Goal: Information Seeking & Learning: Learn about a topic

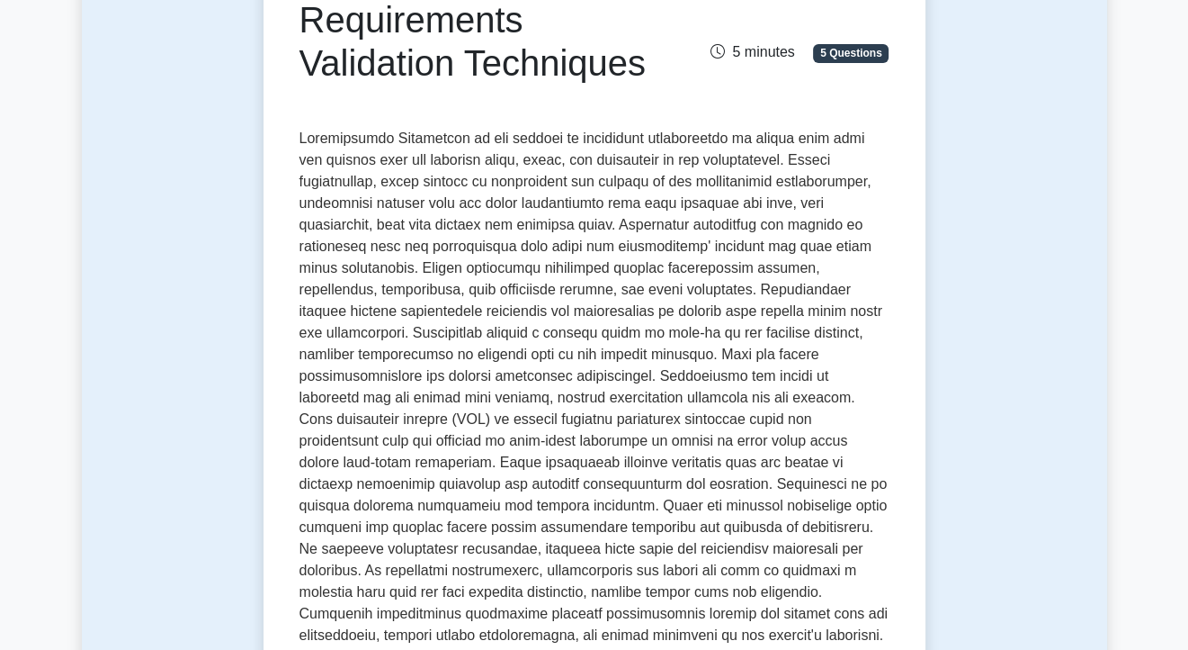
scroll to position [241, 0]
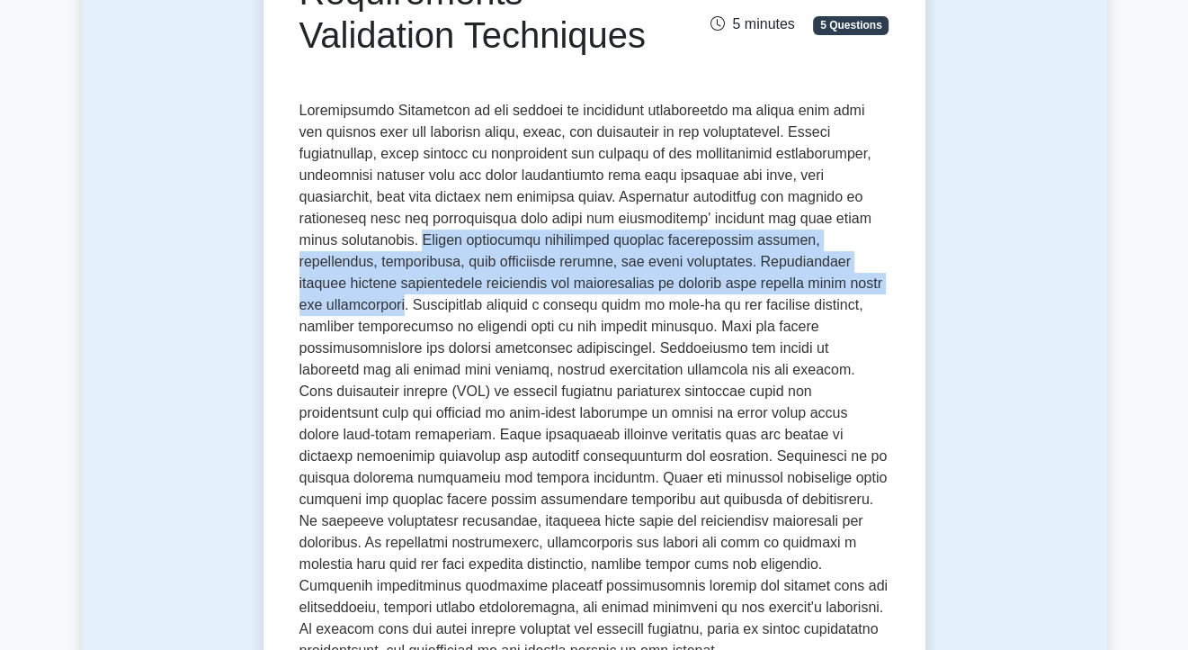
drag, startPoint x: 378, startPoint y: 308, endPoint x: 374, endPoint y: 244, distance: 64.0
click at [374, 244] on p at bounding box center [595, 380] width 590 height 561
drag, startPoint x: 374, startPoint y: 244, endPoint x: 386, endPoint y: 261, distance: 20.7
copy p "Common validation techniques include requirements reviews, prototyping, simulat…"
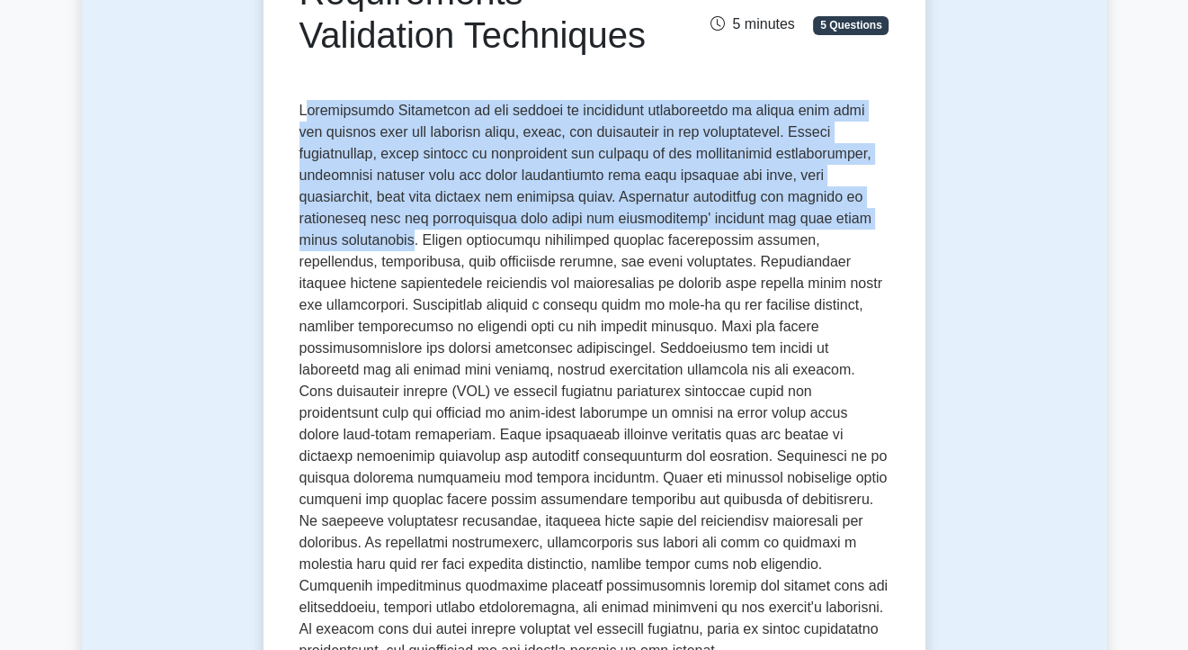
drag, startPoint x: 303, startPoint y: 112, endPoint x: 362, endPoint y: 242, distance: 143.0
click at [362, 242] on p at bounding box center [595, 380] width 590 height 561
copy p "equirements Validation is the process of evaluating requirements to ensure that…"
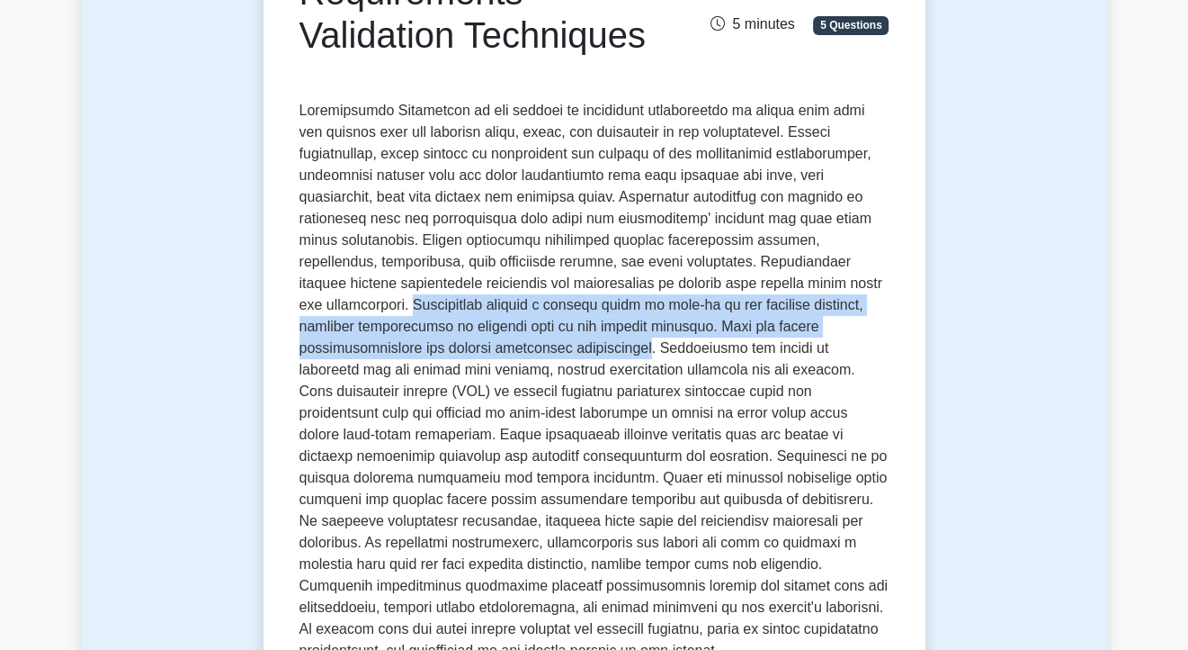
drag, startPoint x: 656, startPoint y: 349, endPoint x: 389, endPoint y: 308, distance: 270.4
click at [389, 308] on p at bounding box center [595, 380] width 590 height 561
copy p "Prototyping creates a working model or mock-up of the proposed solution, allowi…"
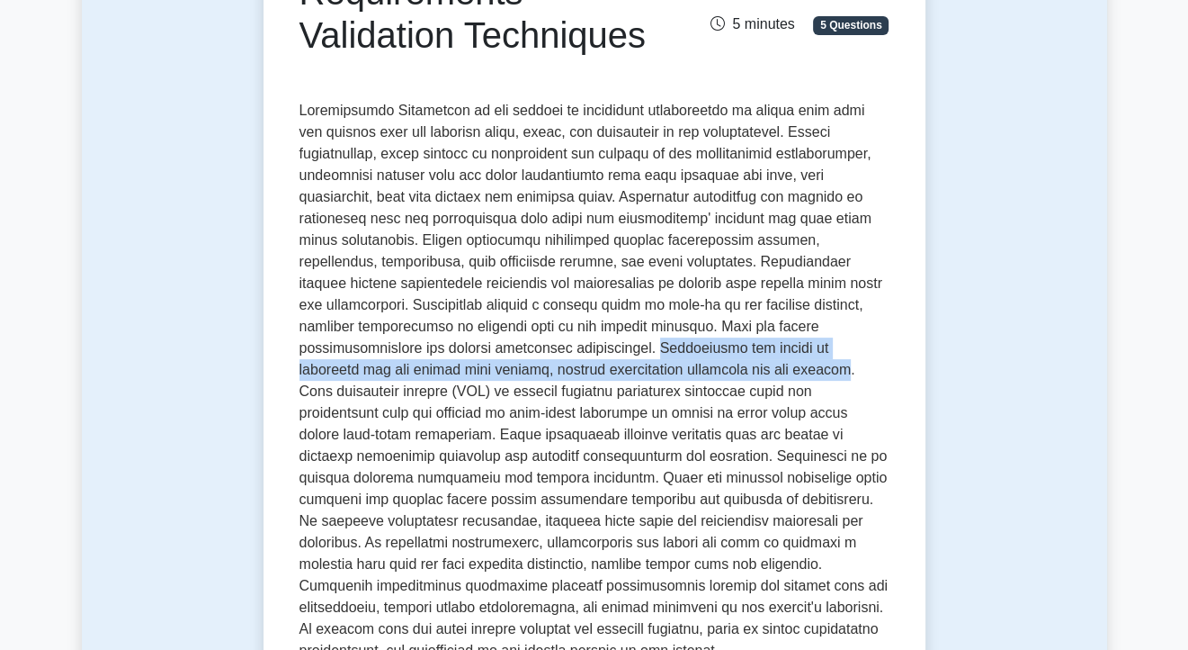
drag, startPoint x: 667, startPoint y: 347, endPoint x: 838, endPoint y: 372, distance: 172.7
click at [838, 372] on p at bounding box center [595, 380] width 590 height 561
drag, startPoint x: 838, startPoint y: 372, endPoint x: 822, endPoint y: 372, distance: 15.3
copy p "Simulations use models to replicate how the system will perform, helping stakeh…"
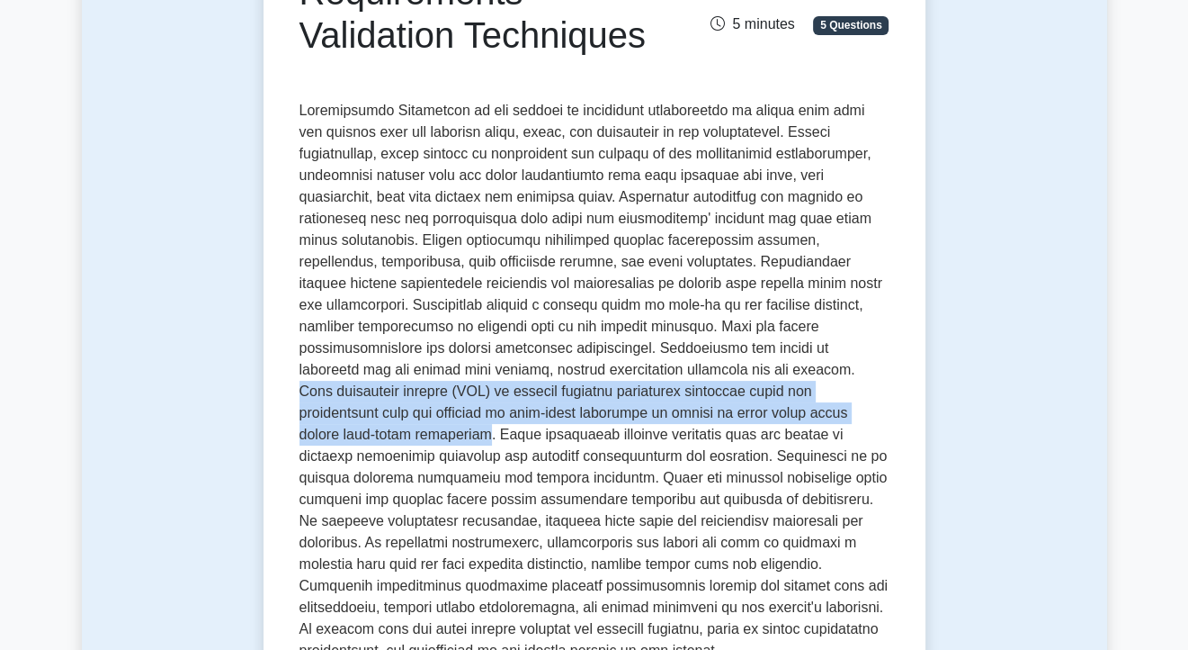
drag, startPoint x: 848, startPoint y: 375, endPoint x: 373, endPoint y: 437, distance: 478.2
click at [373, 437] on p at bounding box center [595, 380] width 590 height 561
drag, startPoint x: 373, startPoint y: 437, endPoint x: 377, endPoint y: 414, distance: 23.7
copy p "User acceptance testing (UAT) is another critical validation technique where th…"
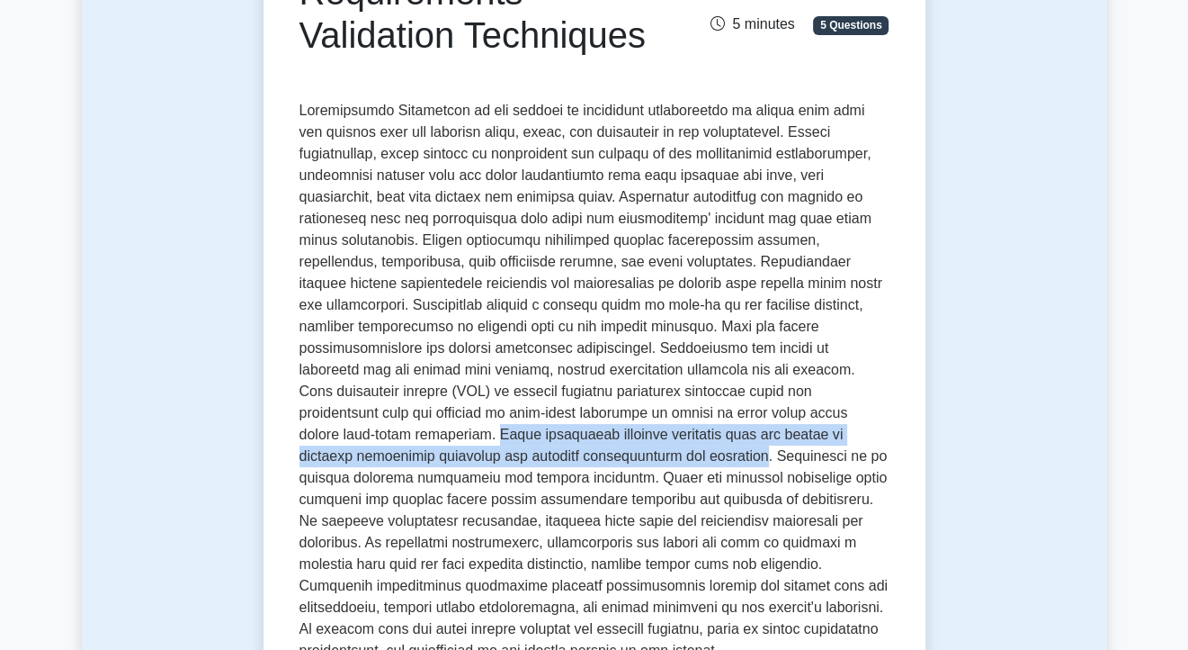
drag, startPoint x: 381, startPoint y: 438, endPoint x: 615, endPoint y: 455, distance: 234.5
click at [615, 455] on p at bounding box center [595, 380] width 590 height 561
drag, startPoint x: 615, startPoint y: 455, endPoint x: 563, endPoint y: 444, distance: 53.5
copy p "Model validation involves verifying that any models or diagrams accurately repr…"
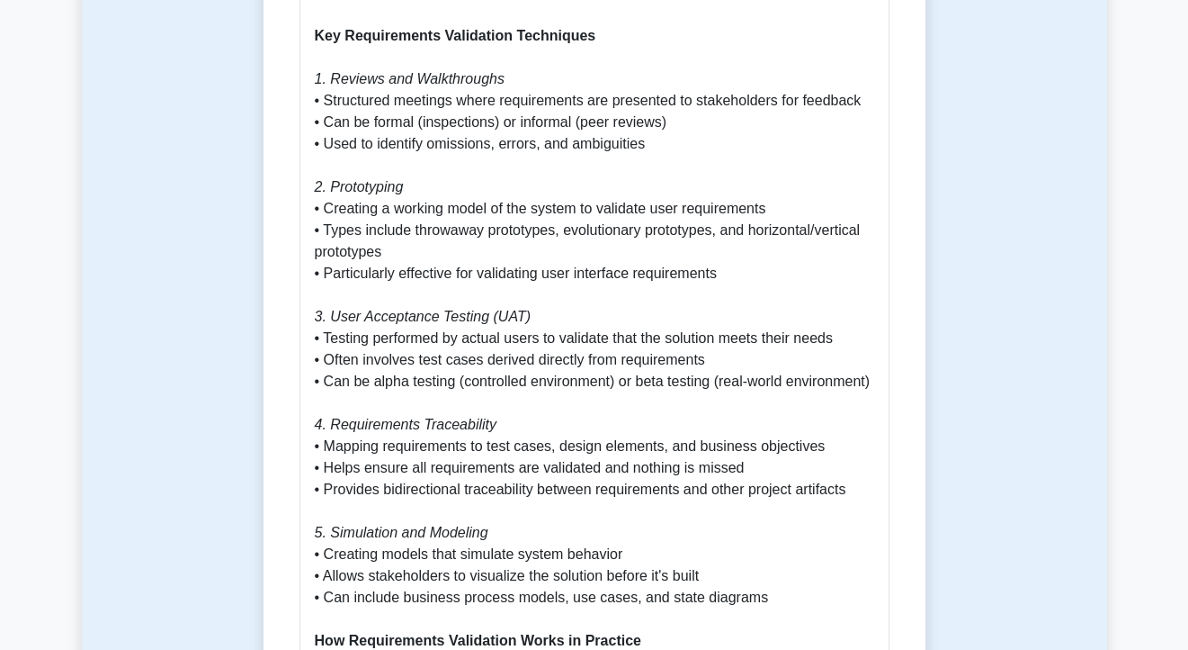
scroll to position [1321, 0]
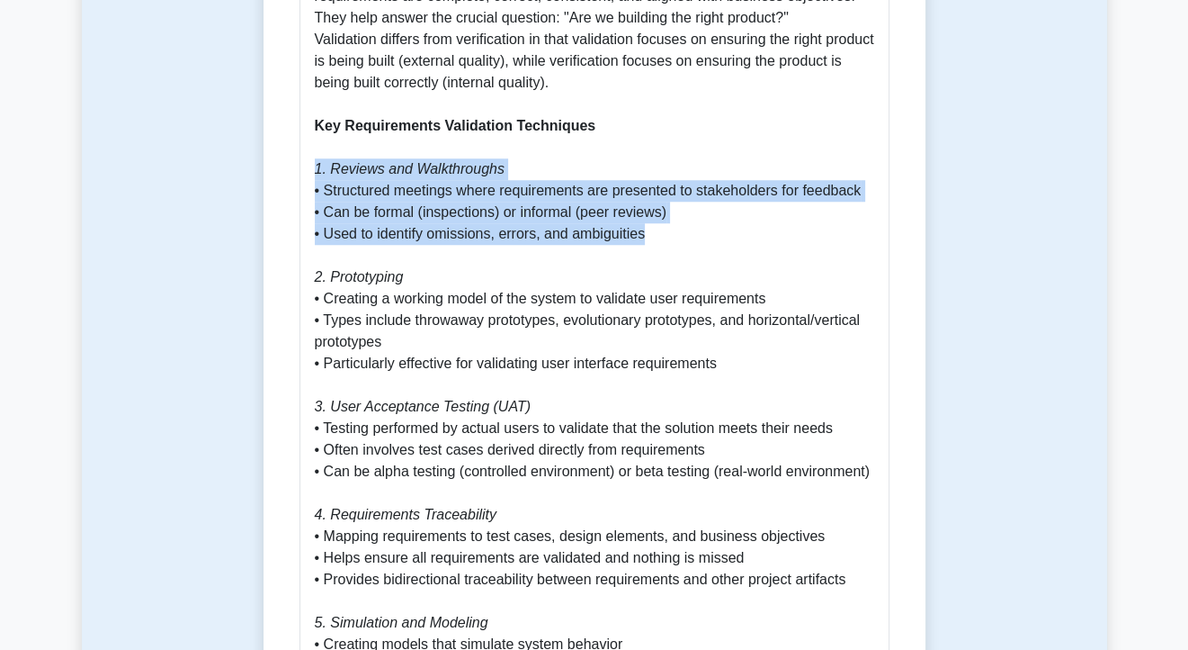
drag, startPoint x: 643, startPoint y: 236, endPoint x: 311, endPoint y: 171, distance: 338.2
drag, startPoint x: 311, startPoint y: 171, endPoint x: 350, endPoint y: 182, distance: 40.2
copy p "1. Reviews and Walkthroughs • Structured meetings where requirements are presen…"
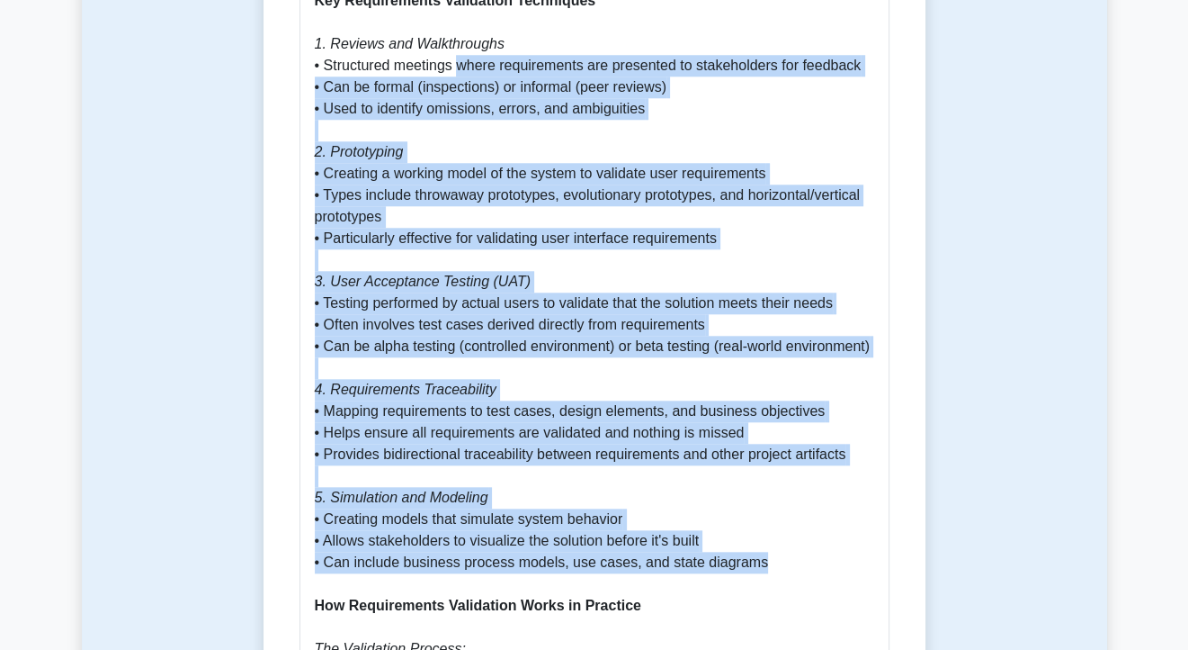
scroll to position [1411, 0]
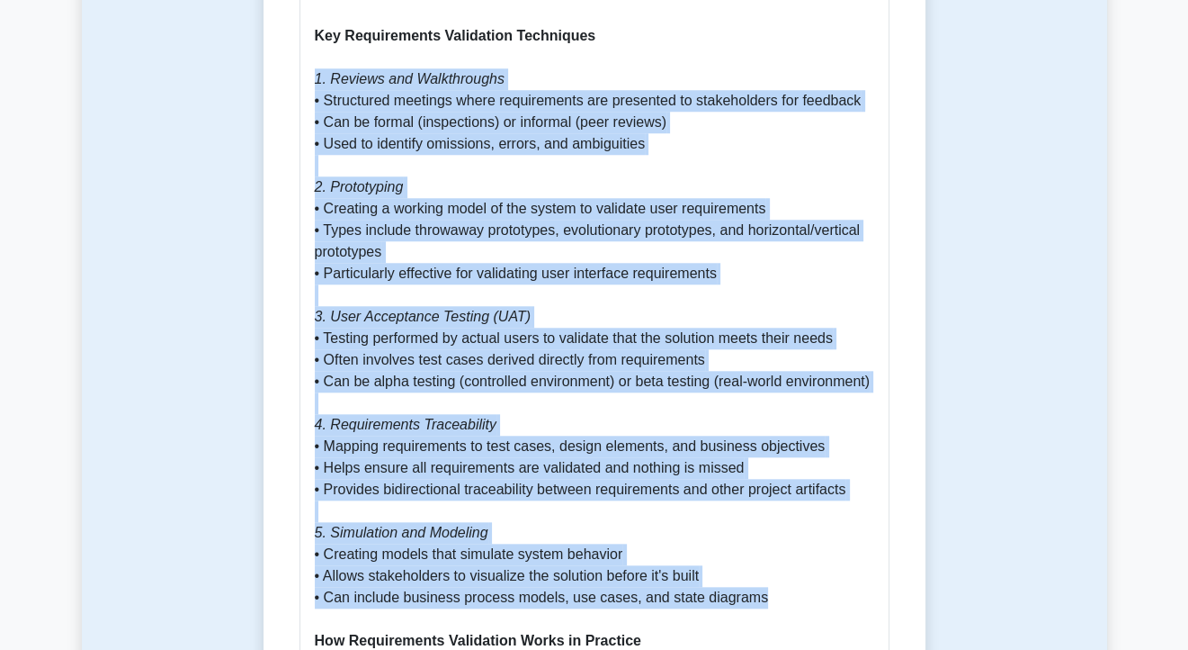
drag, startPoint x: 752, startPoint y: 265, endPoint x: 317, endPoint y: 74, distance: 475.4
copy p "0. Loremip dol Sitametconse • Adipiscing elitsedd eiusm temporincidi utl etdolo…"
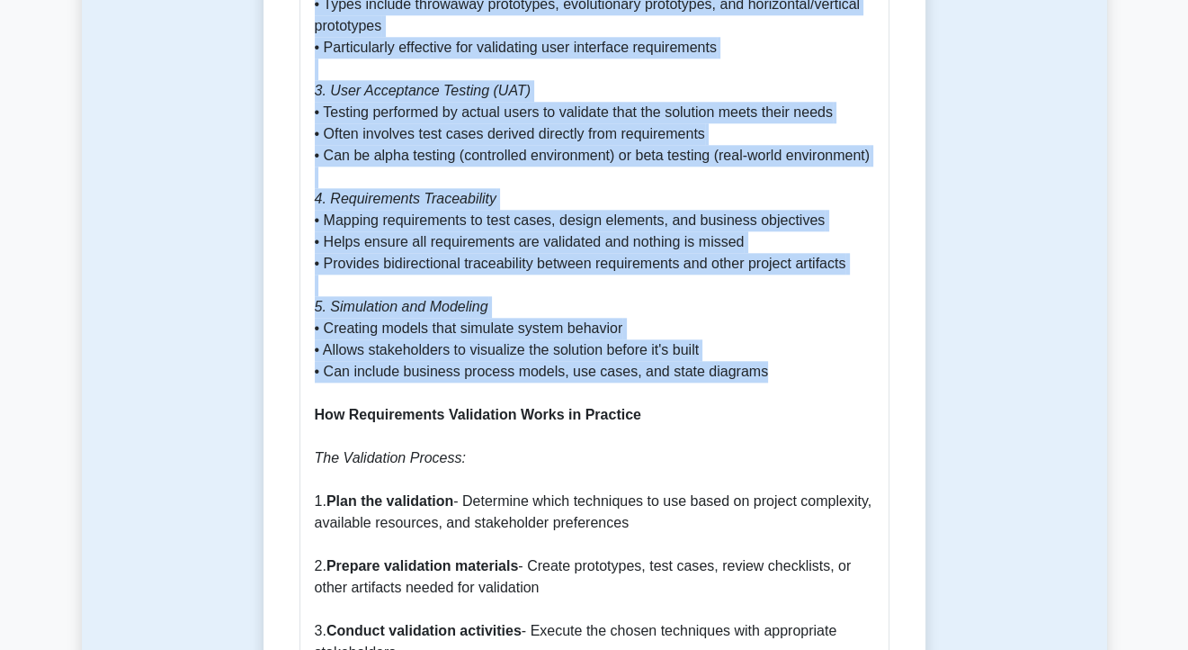
scroll to position [2041, 0]
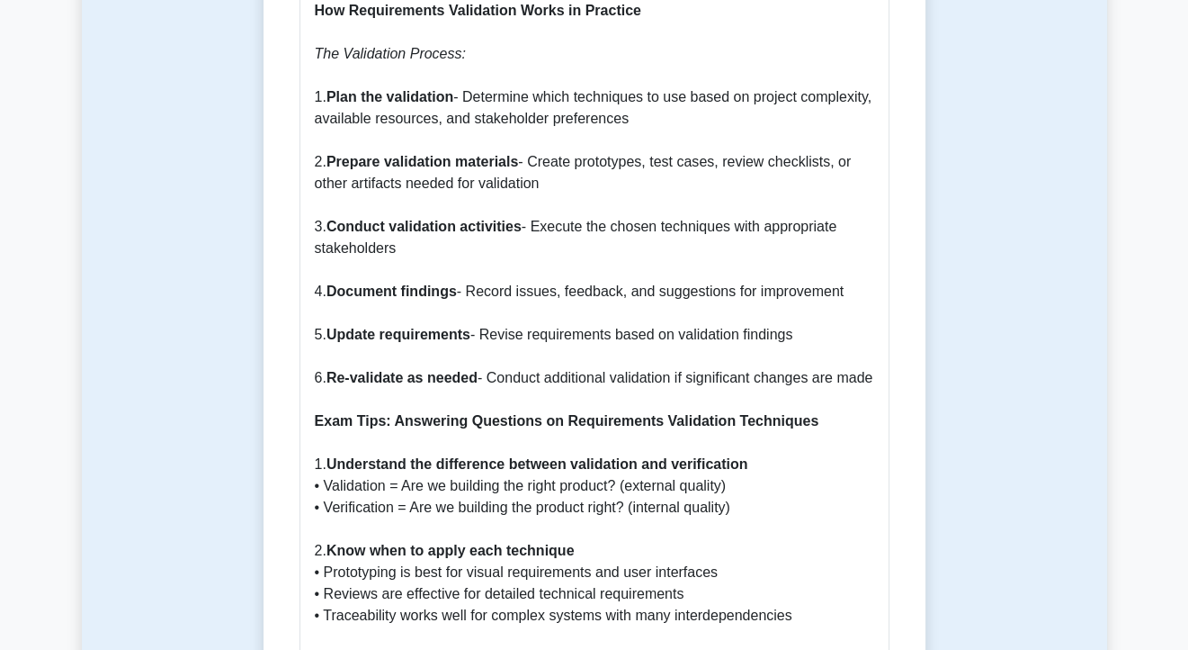
drag, startPoint x: 349, startPoint y: 423, endPoint x: 309, endPoint y: 74, distance: 351.3
click at [309, 74] on div "Requirements Validation Techniques: A Comprehensive Guide for PMI-PBA Exam Why …" at bounding box center [595, 100] width 590 height 2449
drag, startPoint x: 309, startPoint y: 74, endPoint x: 435, endPoint y: 161, distance: 153.2
copy p "The Validation Process: 1. Plan the validation - Determine which techniques to …"
